Goal: Information Seeking & Learning: Understand process/instructions

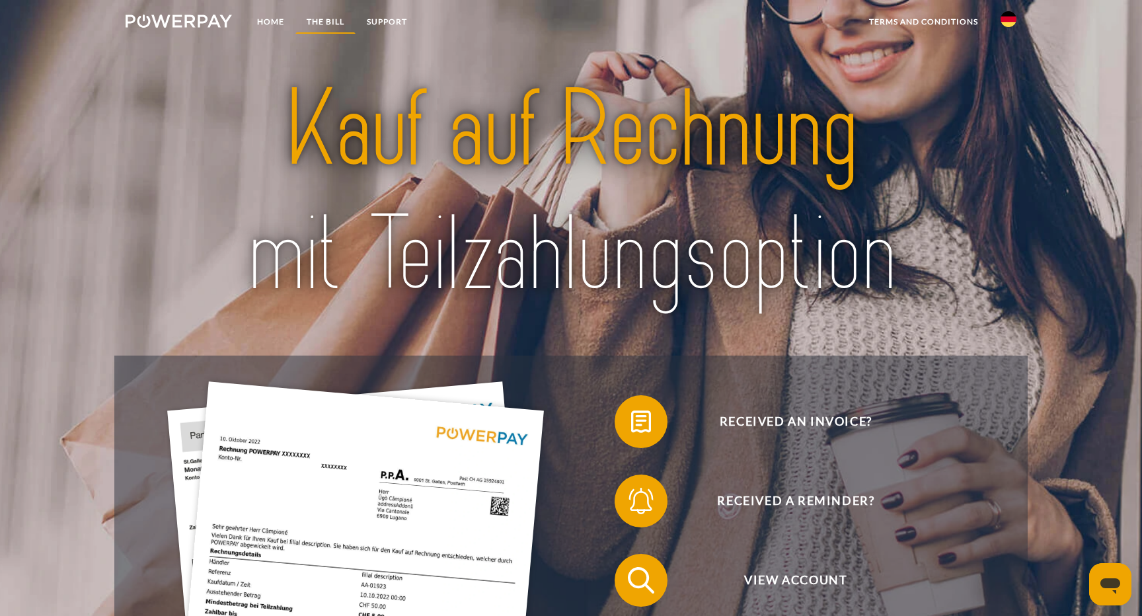
click at [320, 20] on font "THE BILL" at bounding box center [326, 22] width 38 height 10
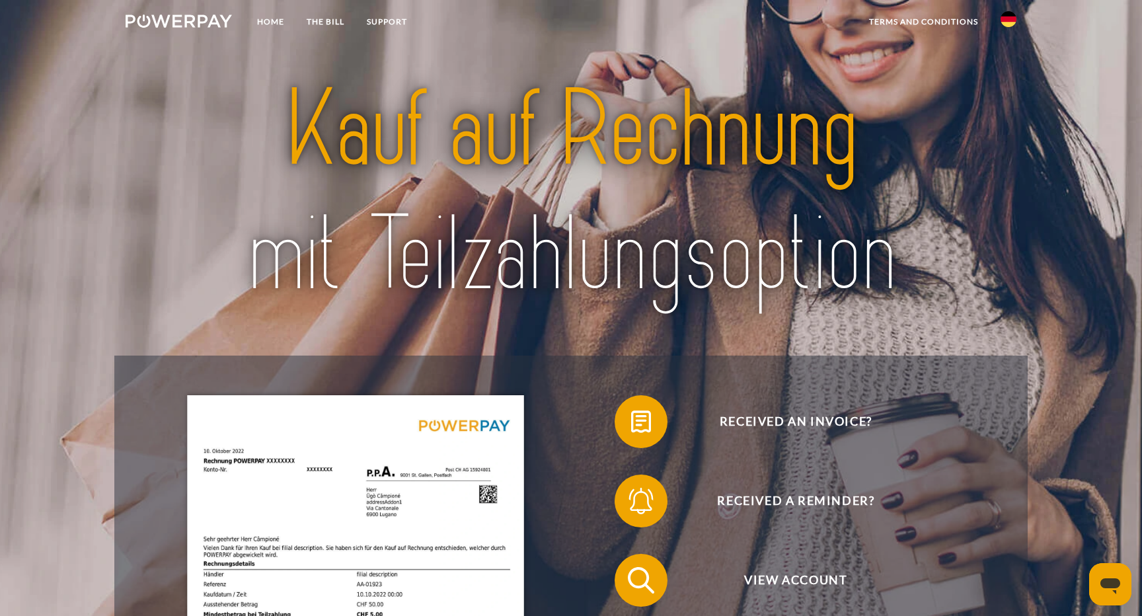
click at [203, 18] on img at bounding box center [179, 21] width 106 height 13
click at [1009, 22] on img at bounding box center [1009, 19] width 16 height 16
click at [1009, 130] on img at bounding box center [1009, 130] width 16 height 16
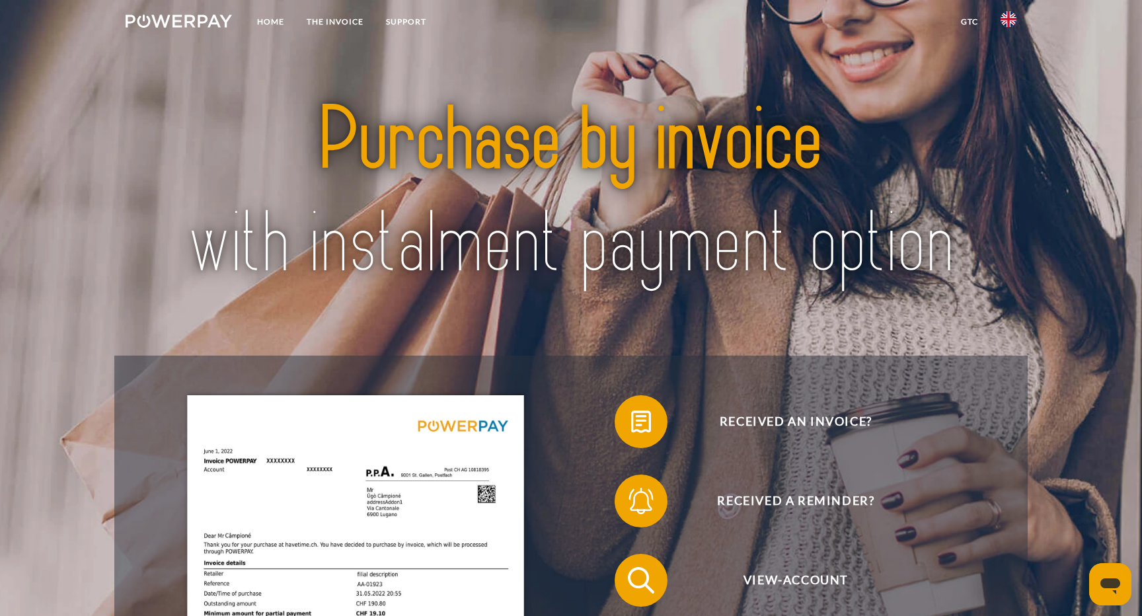
click at [974, 20] on link "GTC" at bounding box center [970, 22] width 40 height 24
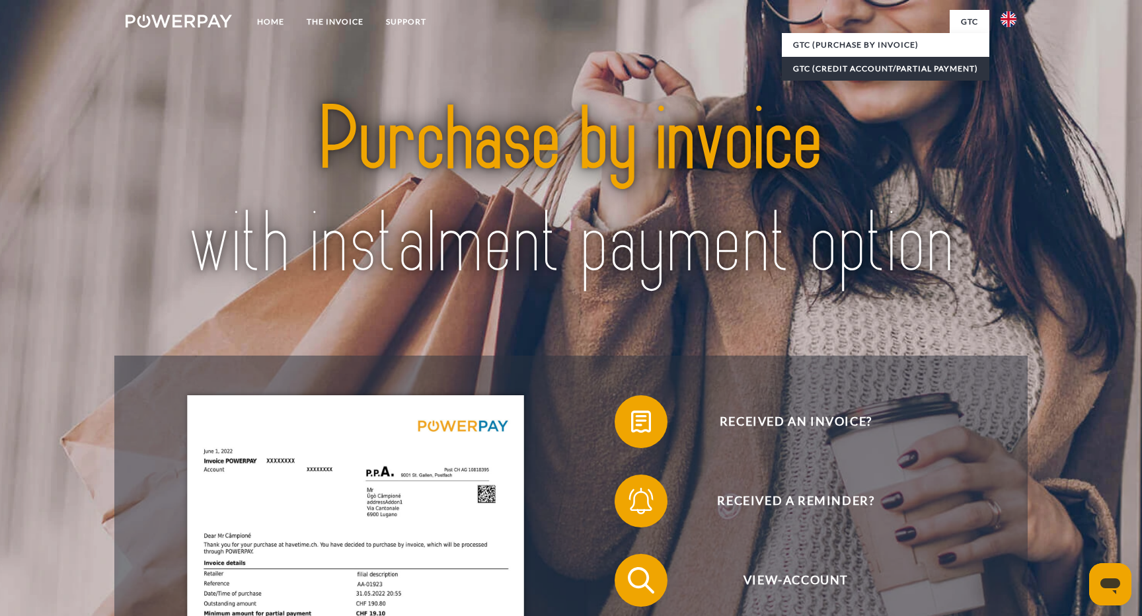
click at [940, 66] on link "GTC (Credit account/partial payment)" at bounding box center [886, 69] width 208 height 24
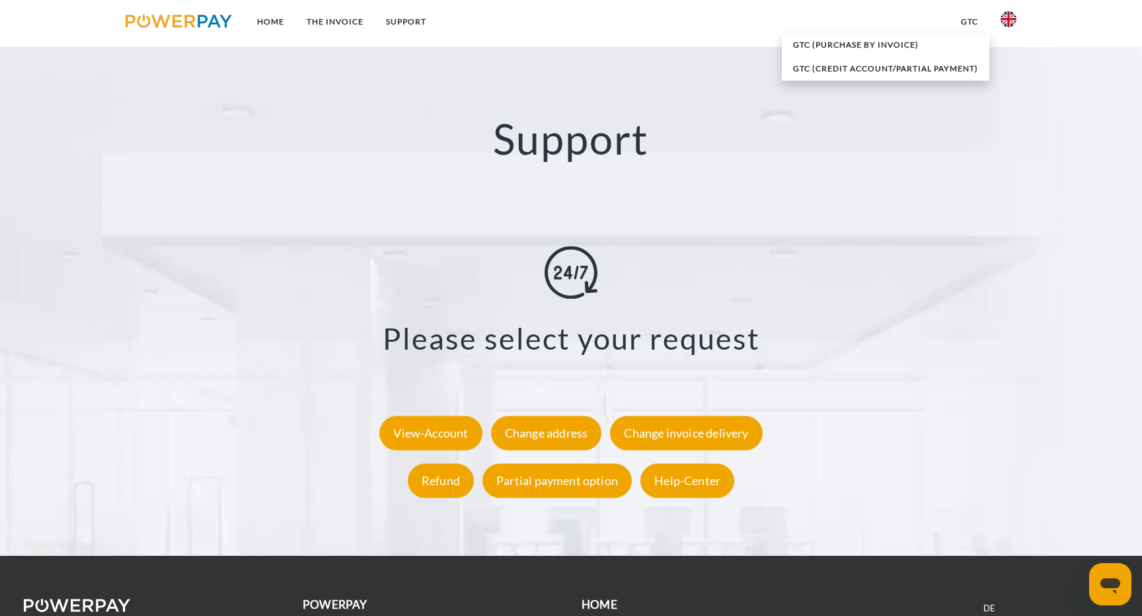
scroll to position [2484, 0]
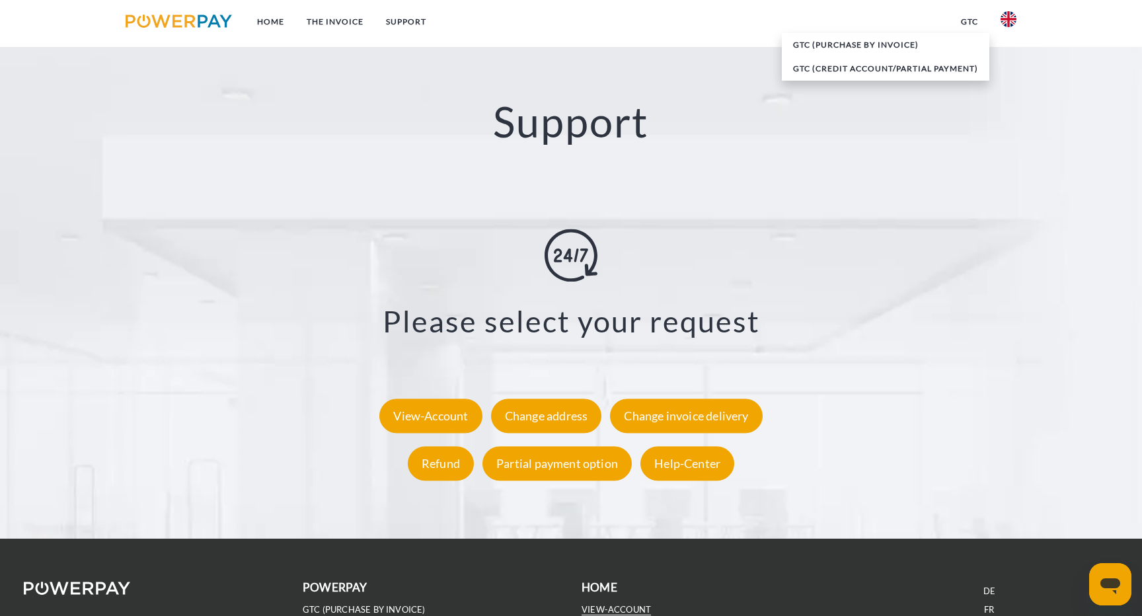
click at [615, 604] on link "VIEW-ACCOUNT" at bounding box center [616, 609] width 69 height 11
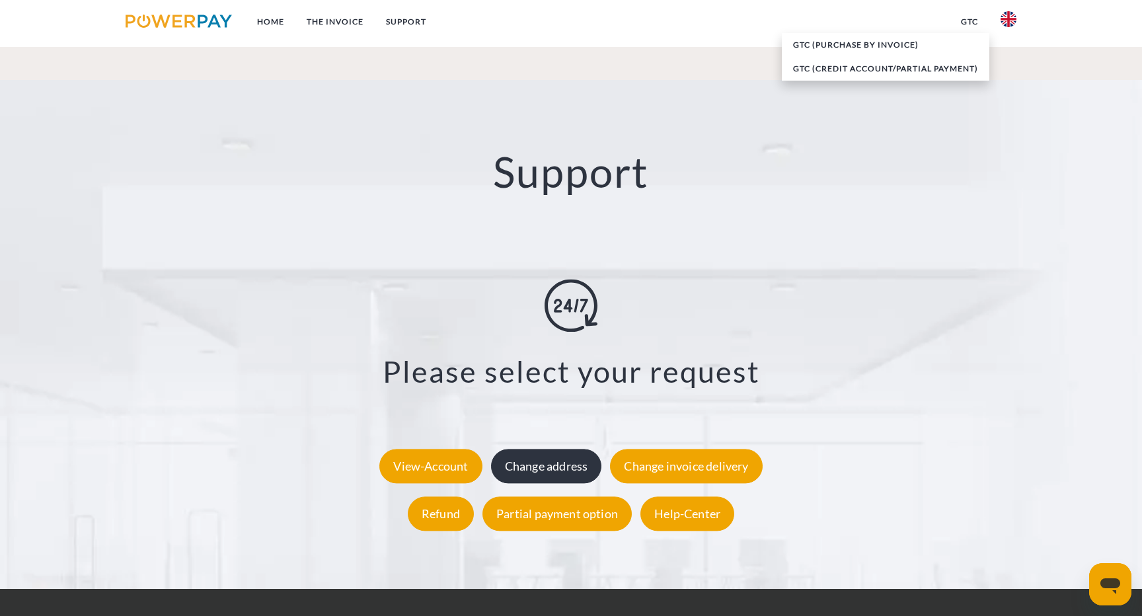
scroll to position [2433, 0]
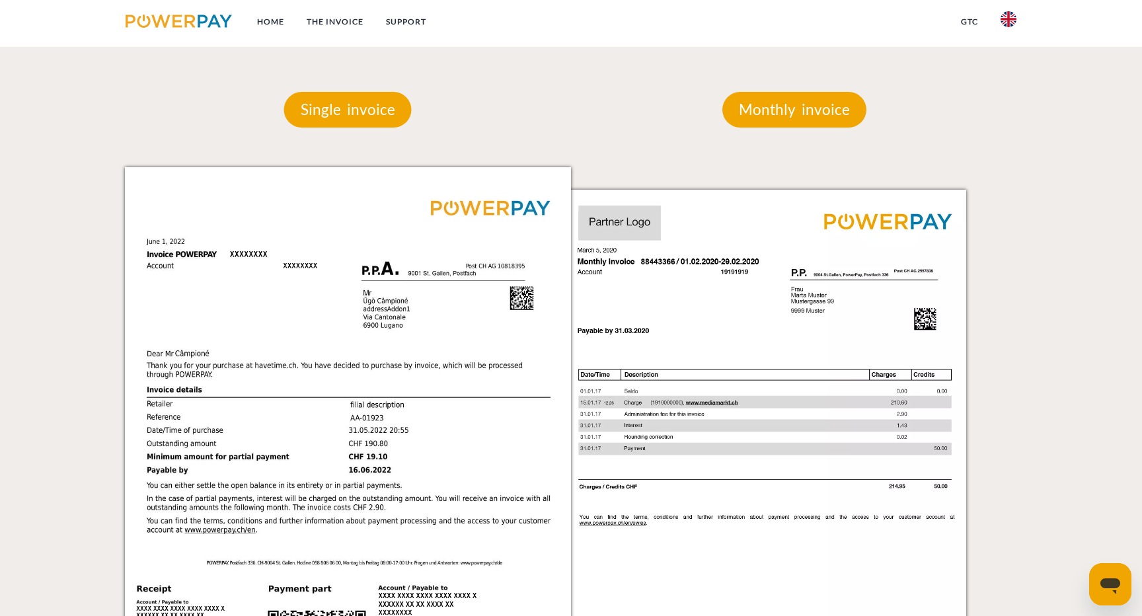
scroll to position [1254, 0]
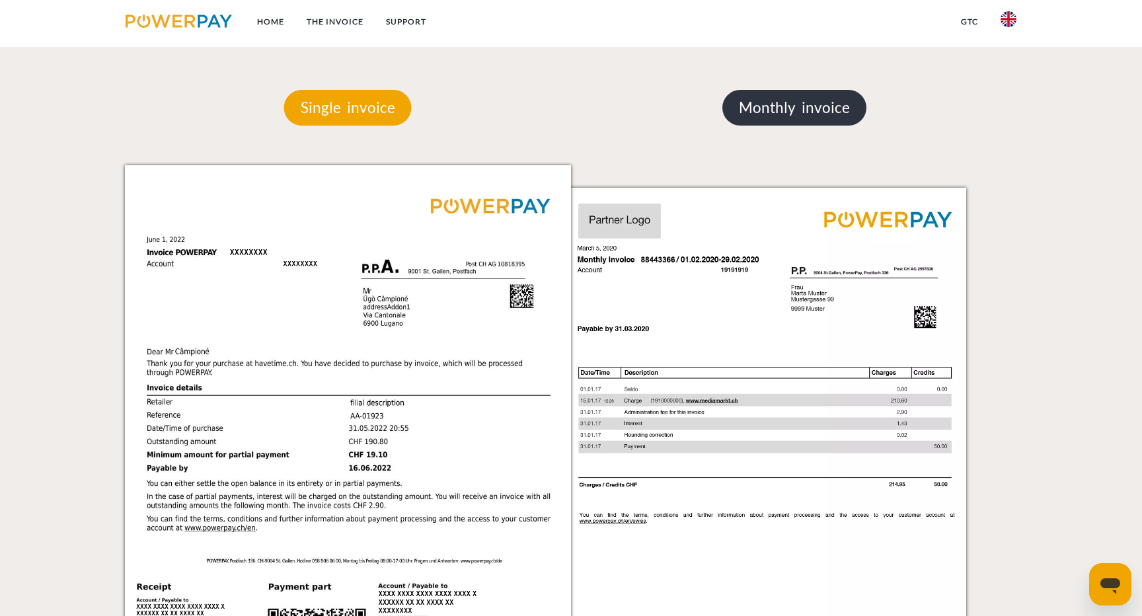
click at [774, 108] on p "Monthly invoice" at bounding box center [794, 108] width 144 height 36
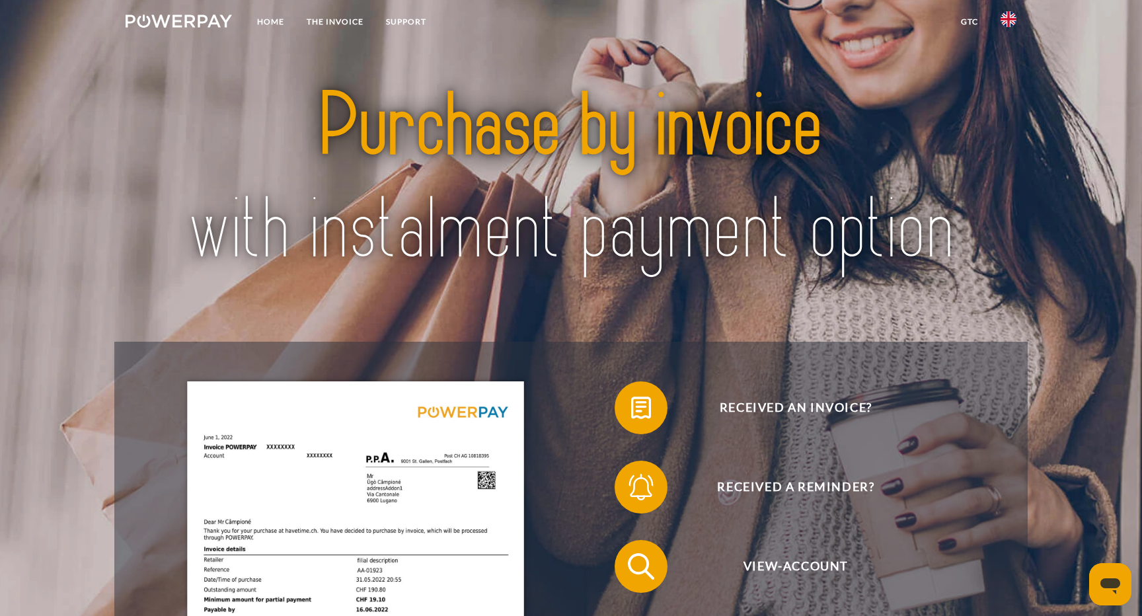
scroll to position [0, 0]
